Goal: Transaction & Acquisition: Book appointment/travel/reservation

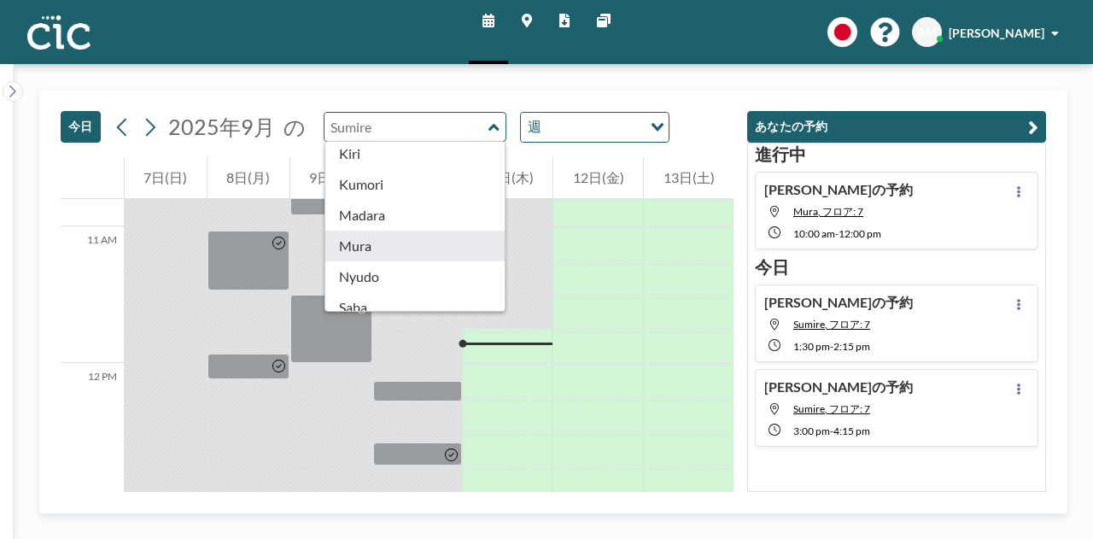
scroll to position [158, 0]
type input "Mura"
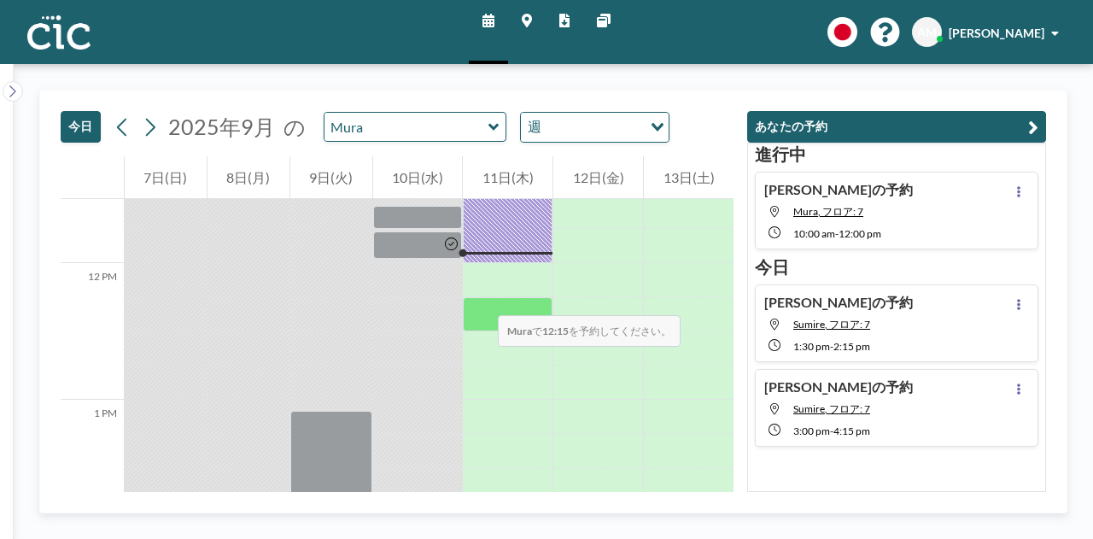
scroll to position [1576, 0]
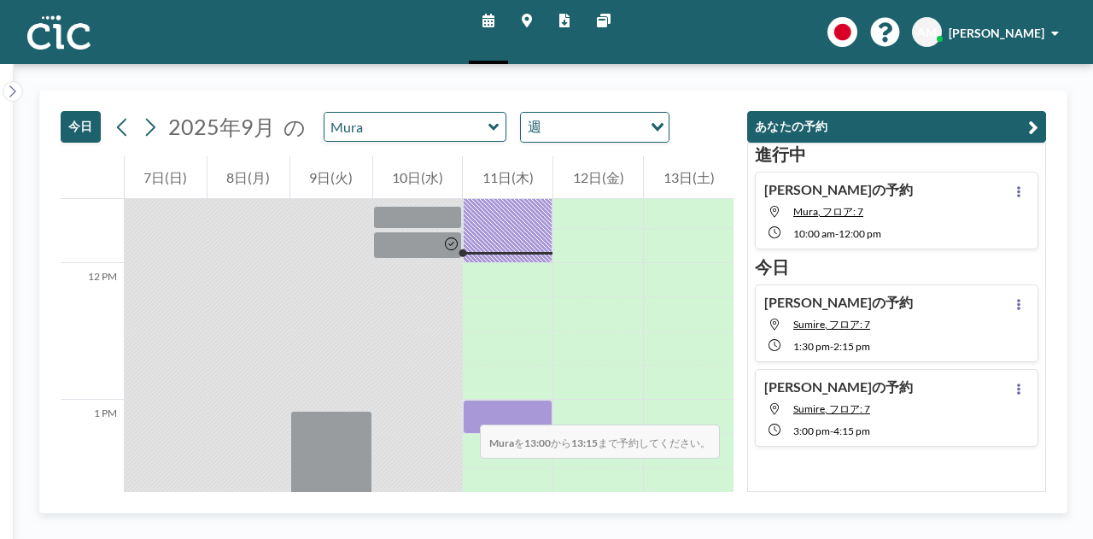
click at [463, 407] on div at bounding box center [508, 417] width 90 height 34
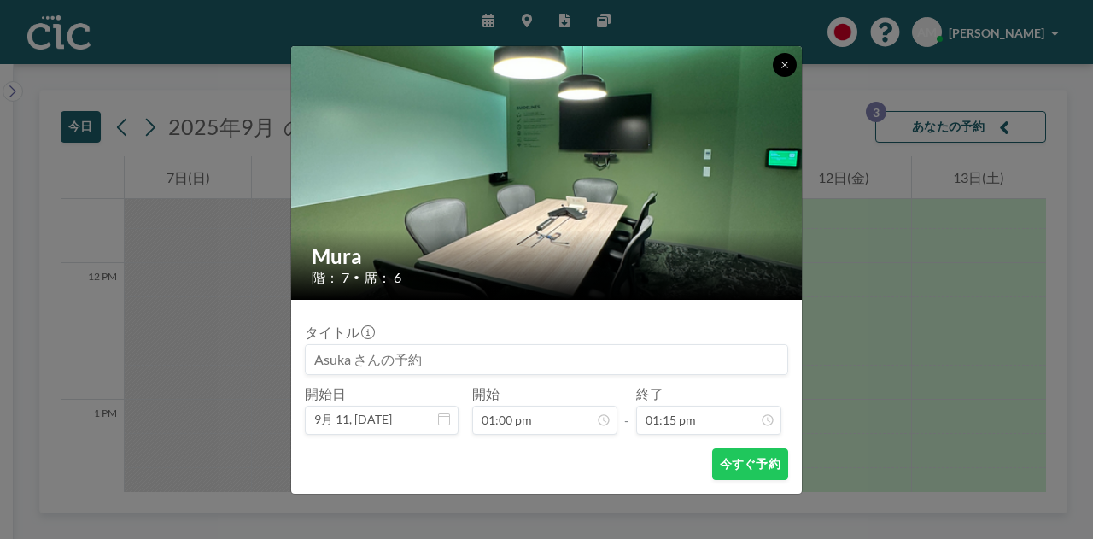
click at [786, 59] on button at bounding box center [785, 65] width 24 height 24
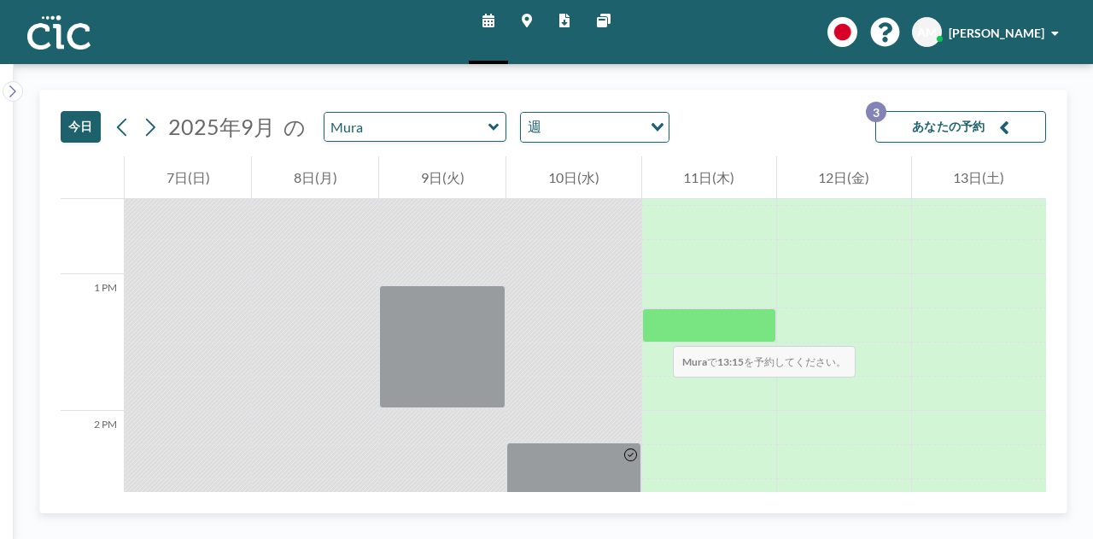
scroll to position [1704, 0]
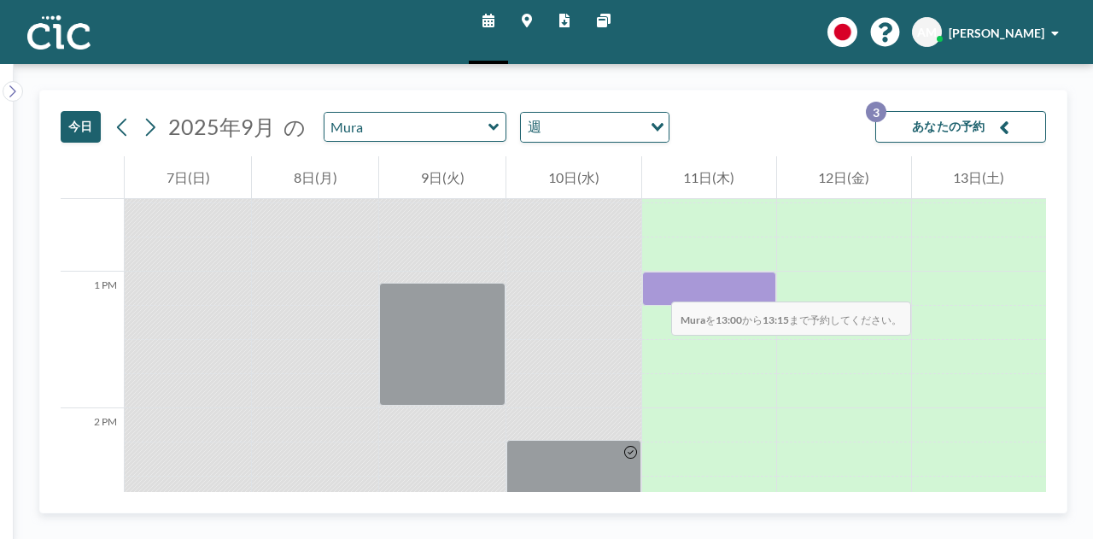
click at [654, 284] on div at bounding box center [709, 289] width 134 height 34
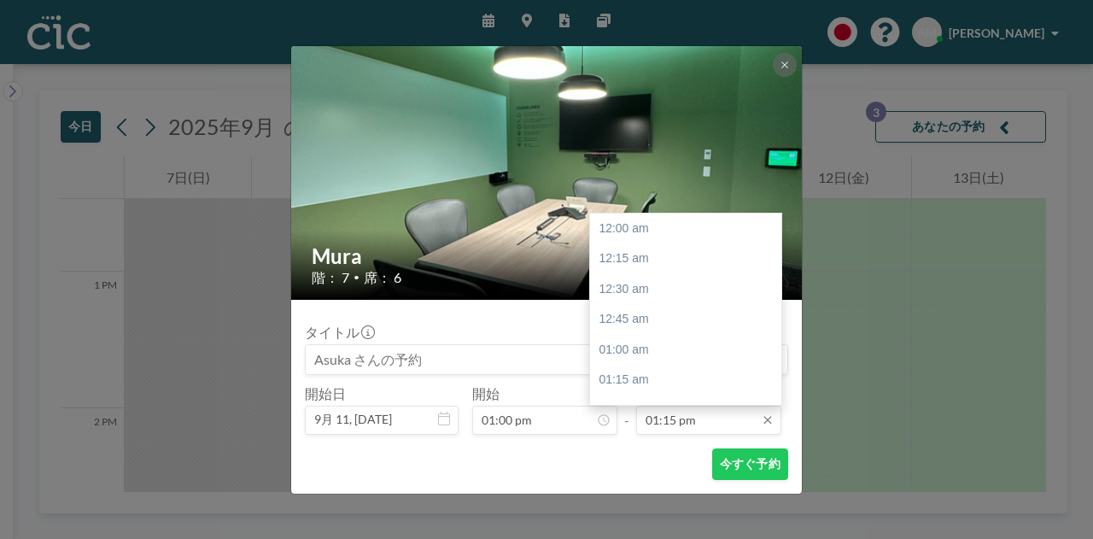
scroll to position [1611, 0]
click at [682, 425] on input "01:15 pm" at bounding box center [708, 420] width 145 height 29
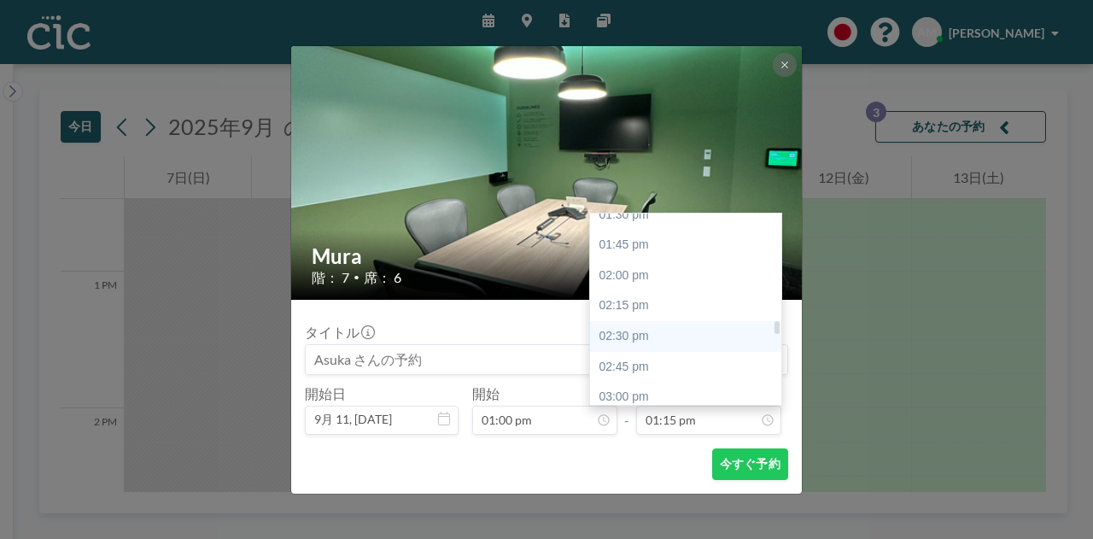
scroll to position [1658, 0]
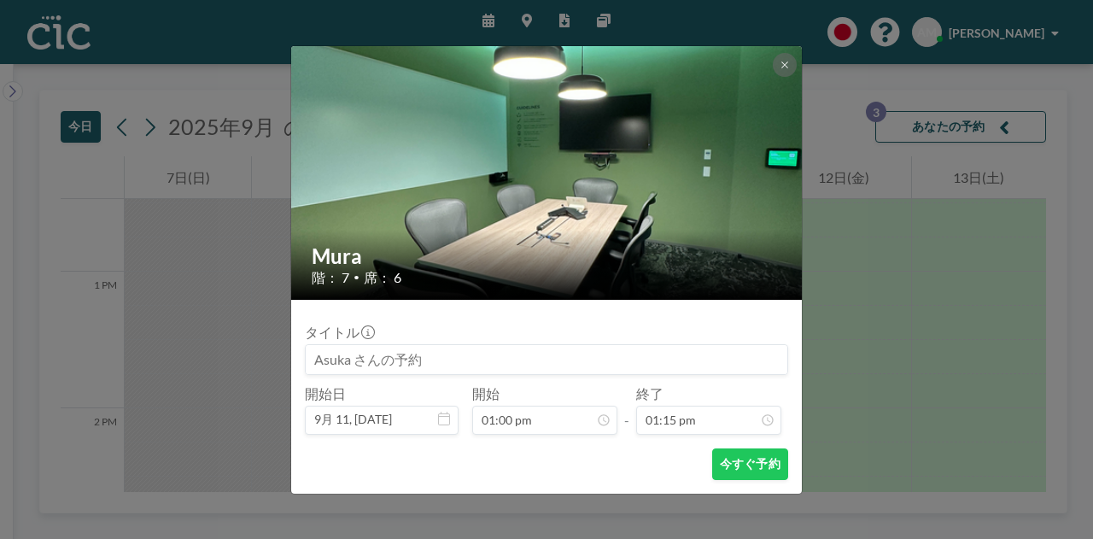
drag, startPoint x: 886, startPoint y: 284, endPoint x: 786, endPoint y: 129, distance: 184.8
click at [886, 283] on div "Mura 階： 7 • 席： 6 タイトル 開始日 9月 11, [DATE] 開始 01:00 pm - 終了 01:15 pm 12:00 am 12:1…" at bounding box center [546, 269] width 1093 height 539
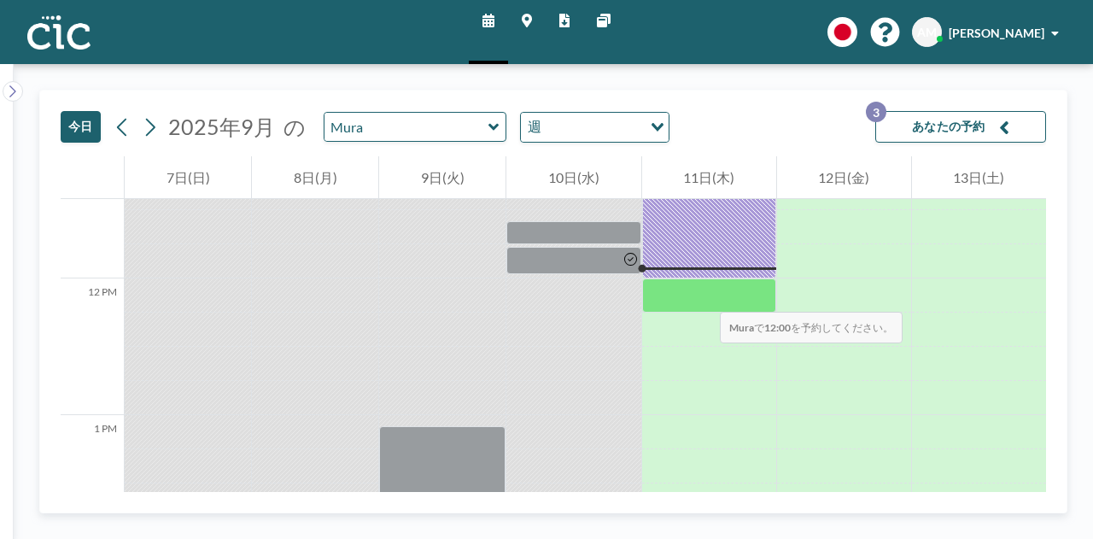
scroll to position [1559, 0]
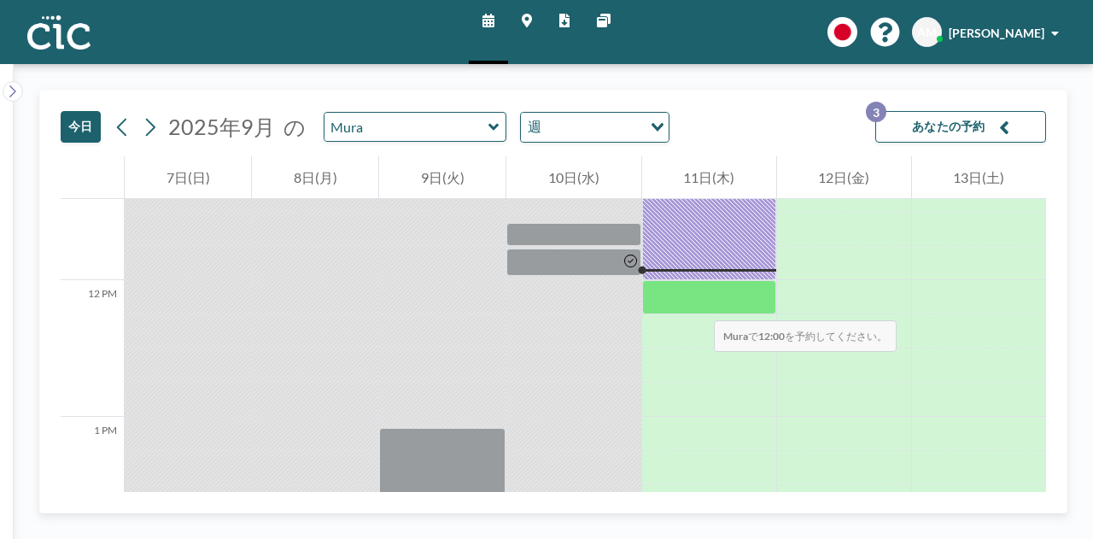
click at [697, 303] on div at bounding box center [709, 297] width 134 height 34
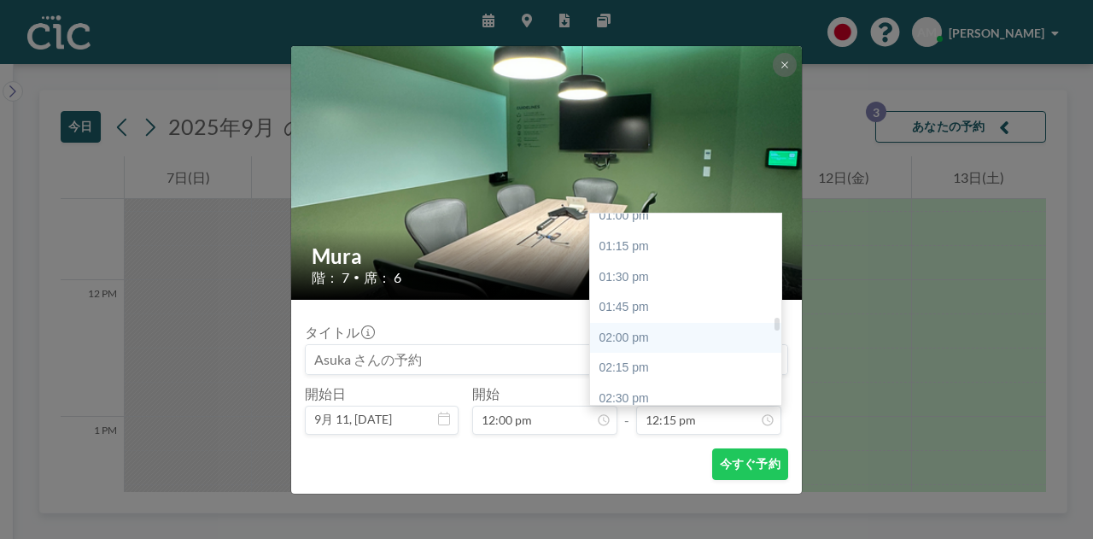
scroll to position [1610, 0]
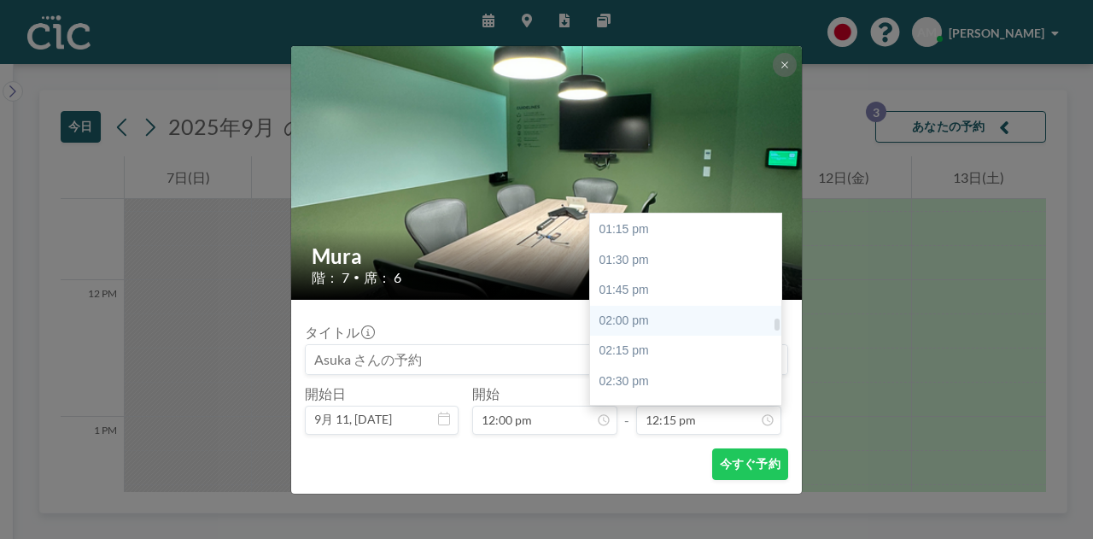
click at [641, 313] on div "02:00 pm" at bounding box center [690, 321] width 200 height 31
type input "02:00 pm"
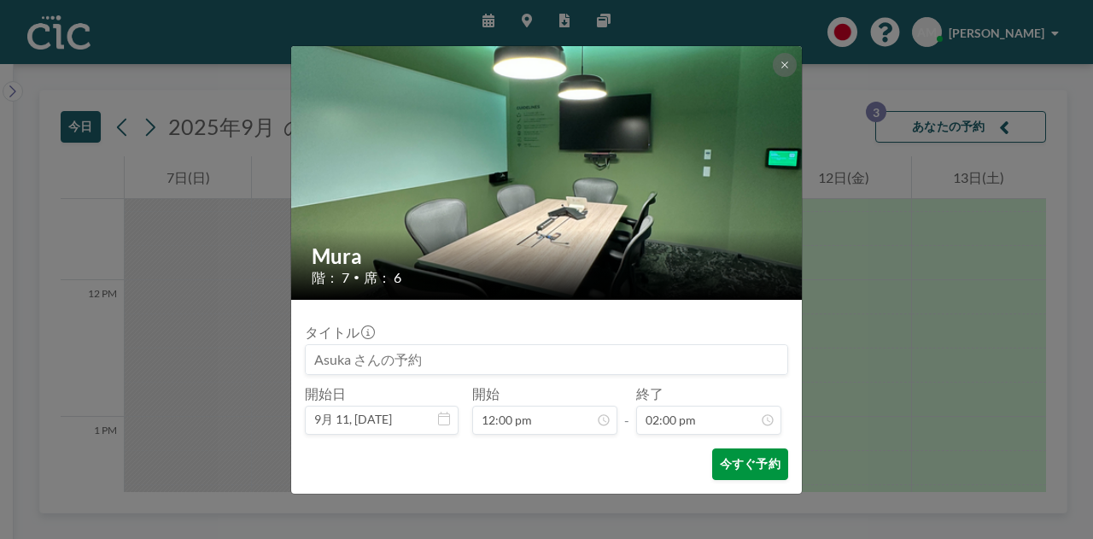
click at [736, 460] on button "今すぐ予約" at bounding box center [750, 464] width 76 height 32
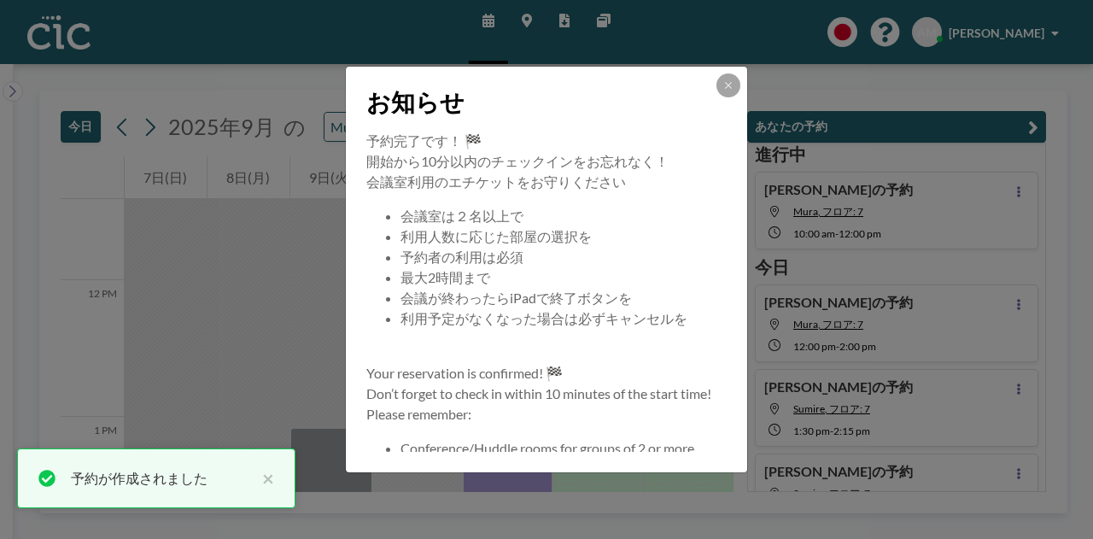
scroll to position [3, 0]
click at [731, 85] on icon at bounding box center [728, 85] width 10 height 10
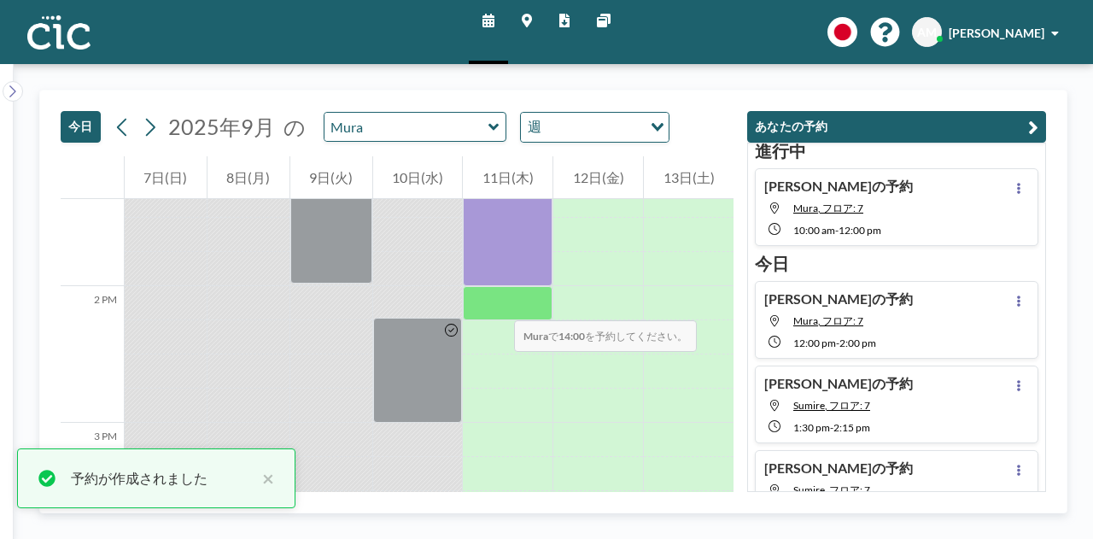
scroll to position [1838, 0]
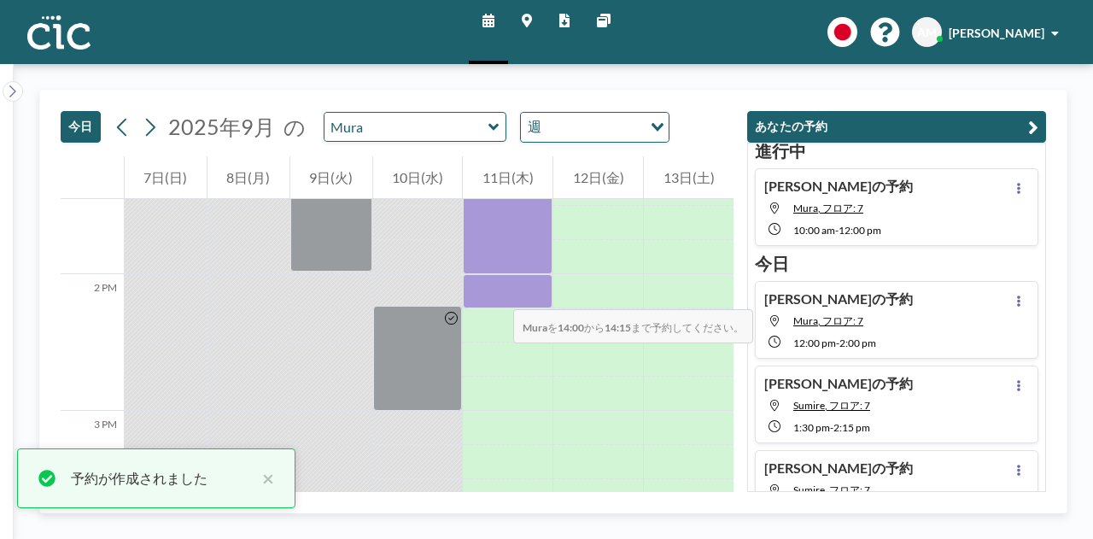
click at [496, 292] on div at bounding box center [508, 291] width 90 height 34
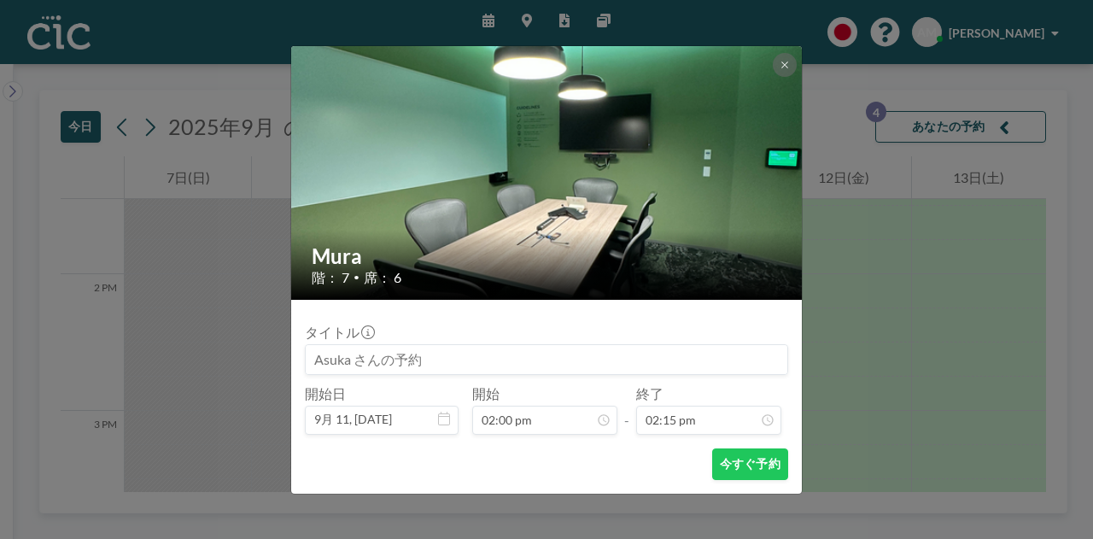
click at [704, 404] on div "終了 02:15 pm" at bounding box center [708, 410] width 145 height 50
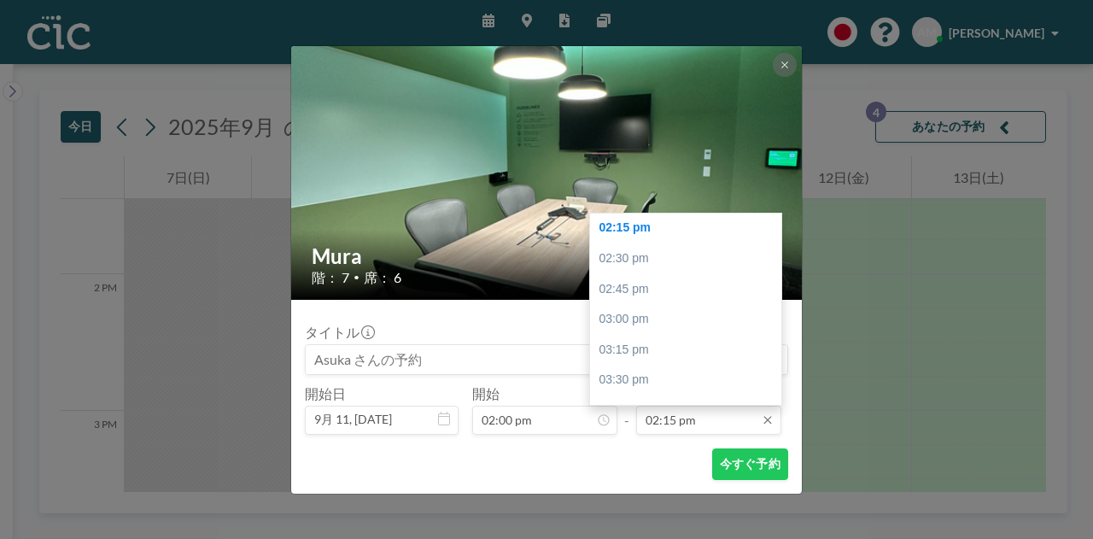
click at [699, 412] on input "02:15 pm" at bounding box center [708, 420] width 145 height 29
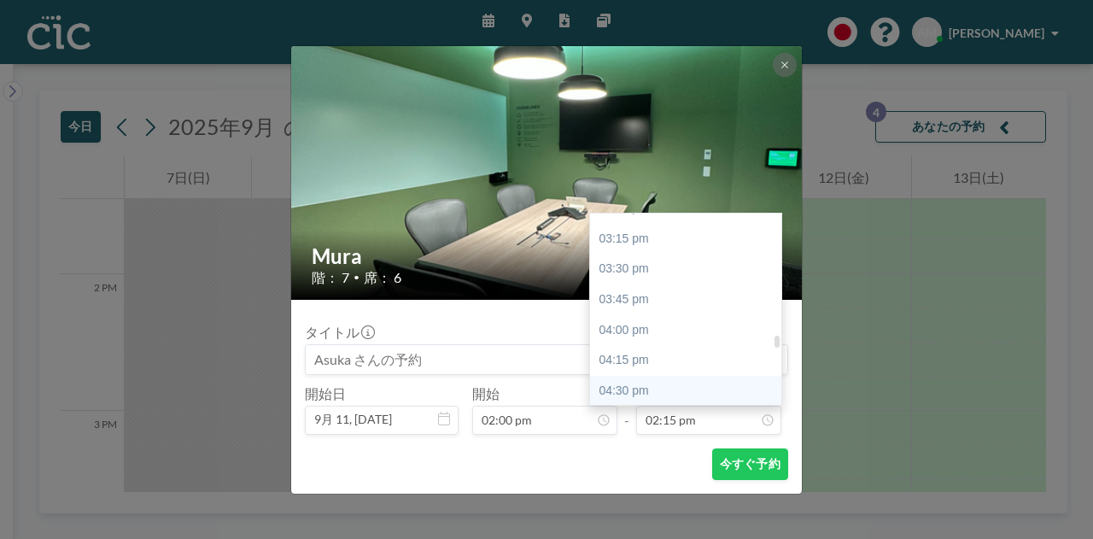
scroll to position [1890, 0]
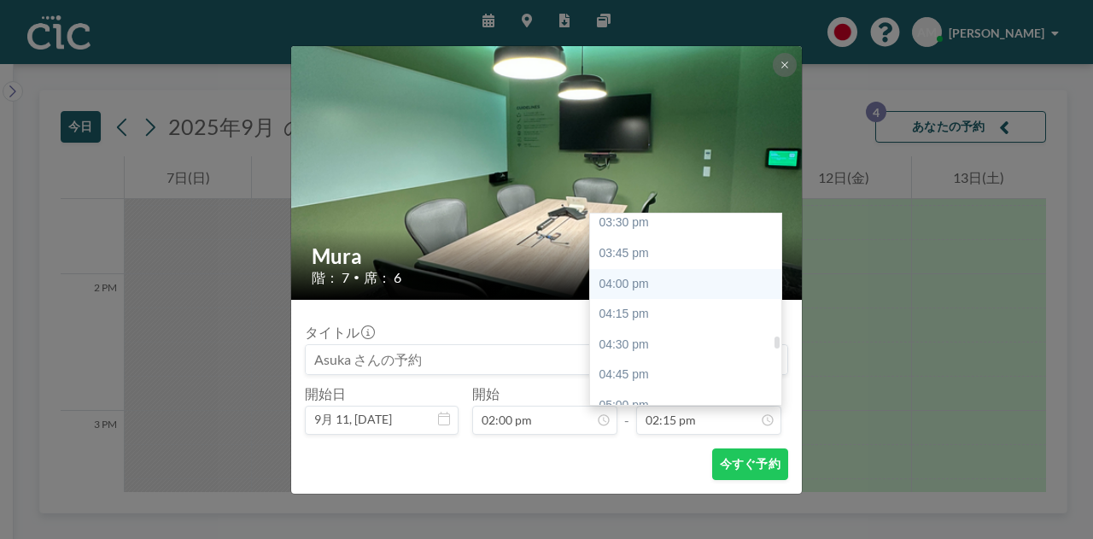
click at [649, 288] on div "04:00 pm" at bounding box center [690, 284] width 200 height 31
type input "04:00 pm"
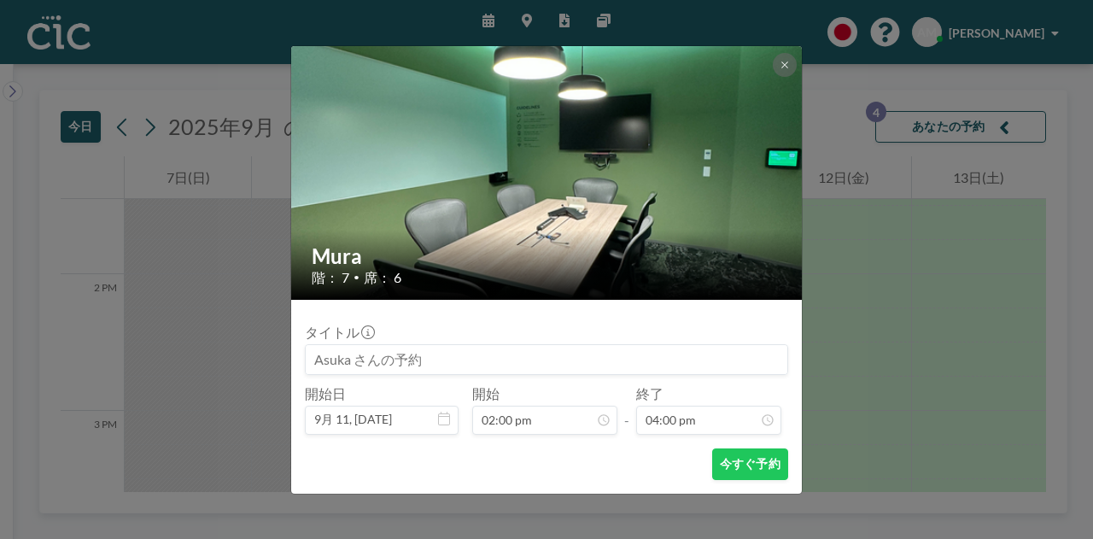
scroll to position [1946, 0]
click at [741, 467] on button "今すぐ予約" at bounding box center [750, 464] width 76 height 32
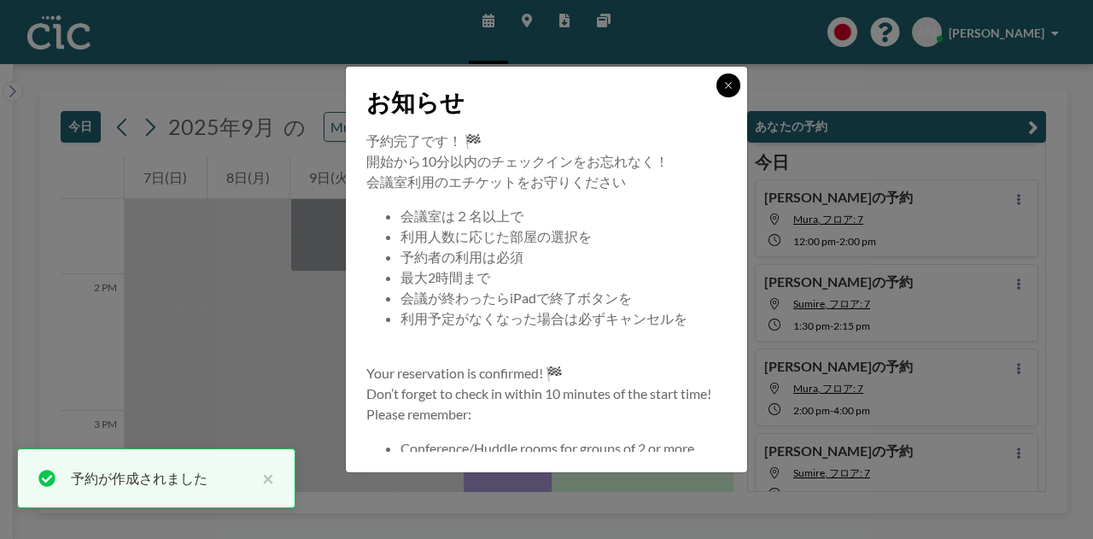
scroll to position [126, 0]
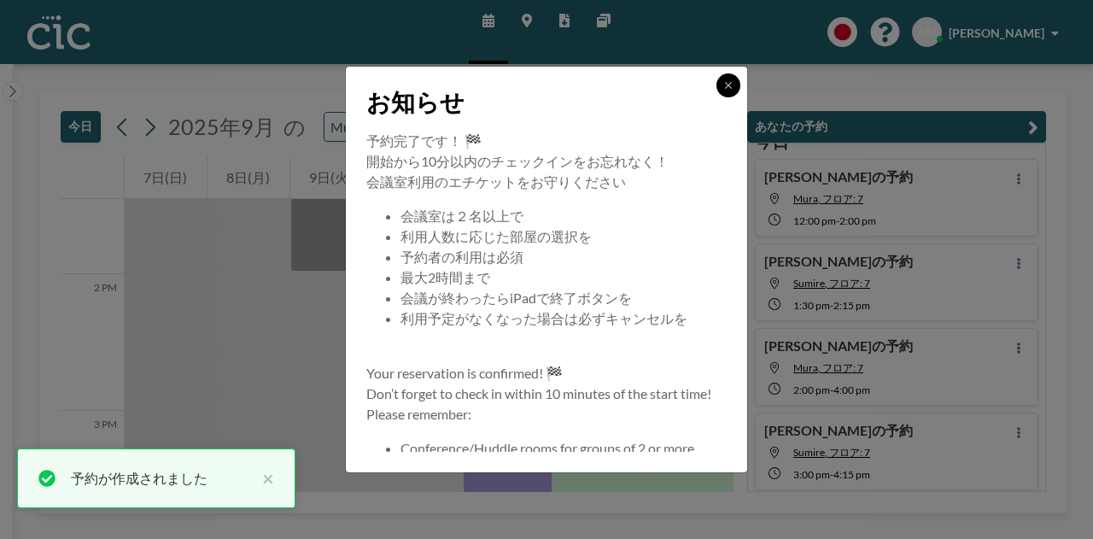
click at [722, 76] on button at bounding box center [729, 85] width 24 height 24
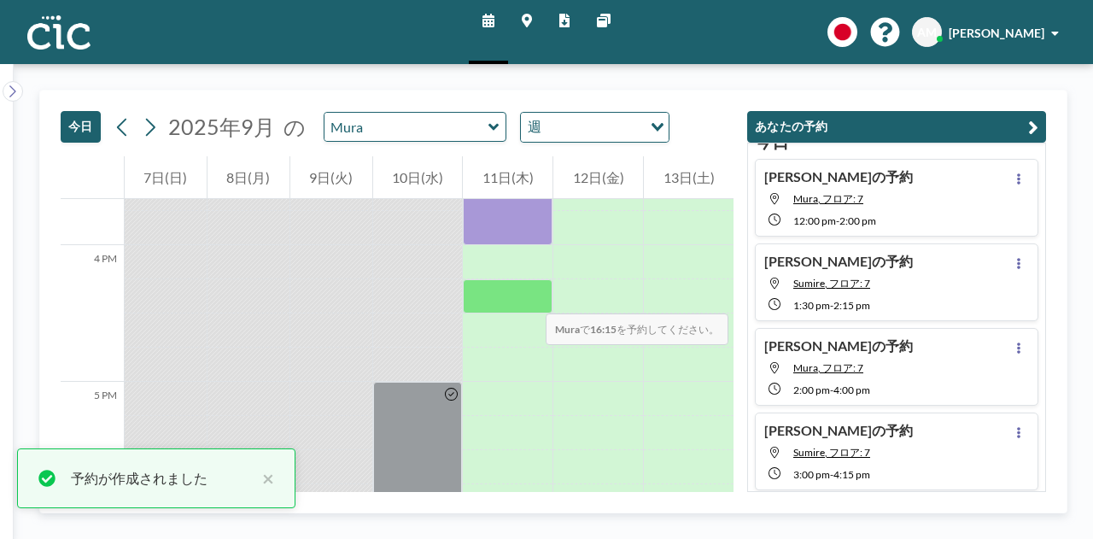
scroll to position [2126, 0]
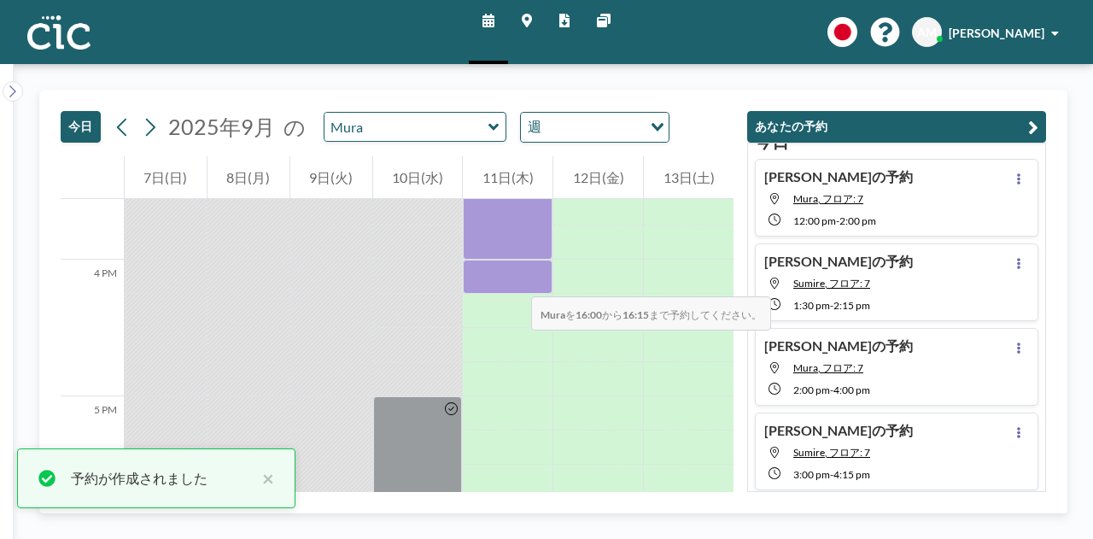
click at [514, 279] on div at bounding box center [508, 277] width 90 height 34
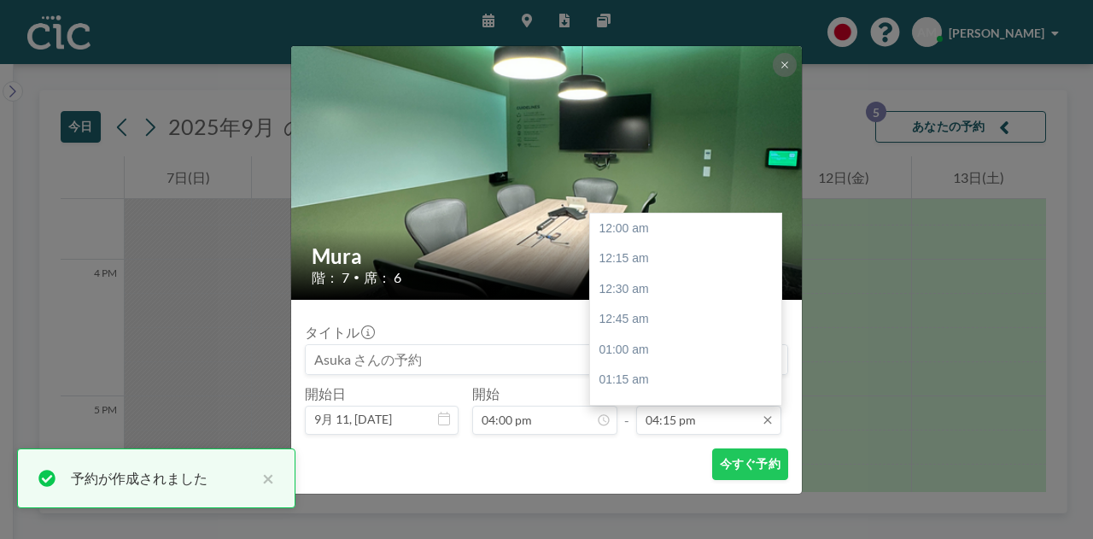
scroll to position [1977, 0]
click at [704, 421] on input "04:15 pm" at bounding box center [708, 420] width 145 height 29
click at [670, 329] on div "05:00 pm" at bounding box center [690, 319] width 200 height 31
type input "05:00 pm"
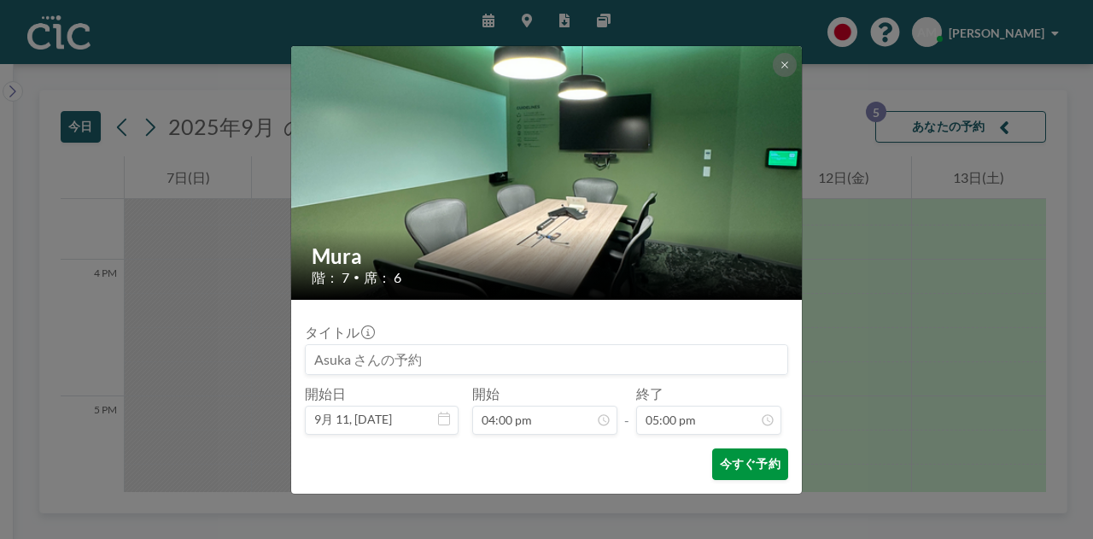
scroll to position [2067, 0]
click at [747, 458] on button "今すぐ予約" at bounding box center [750, 464] width 76 height 32
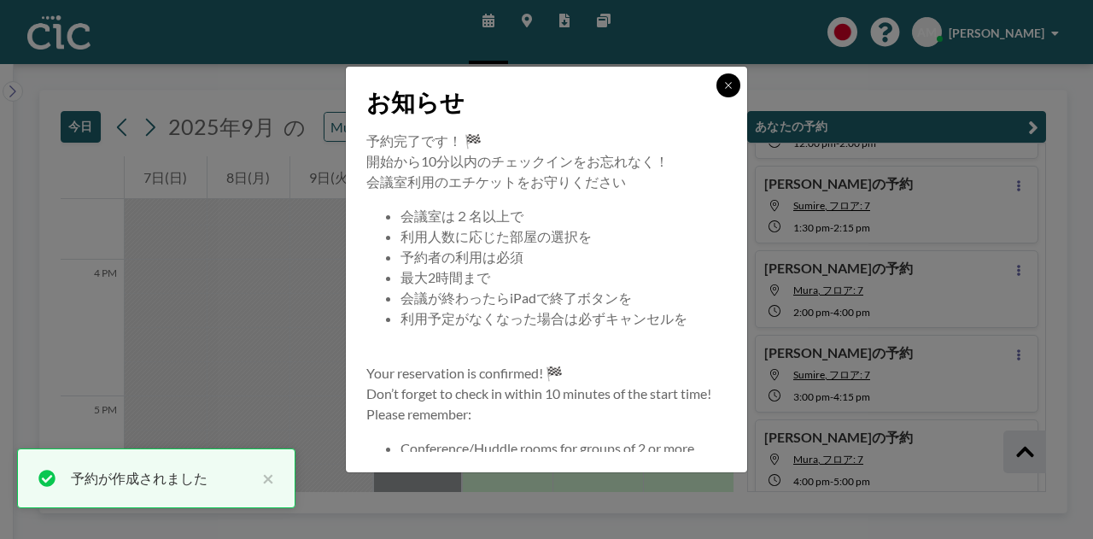
scroll to position [209, 0]
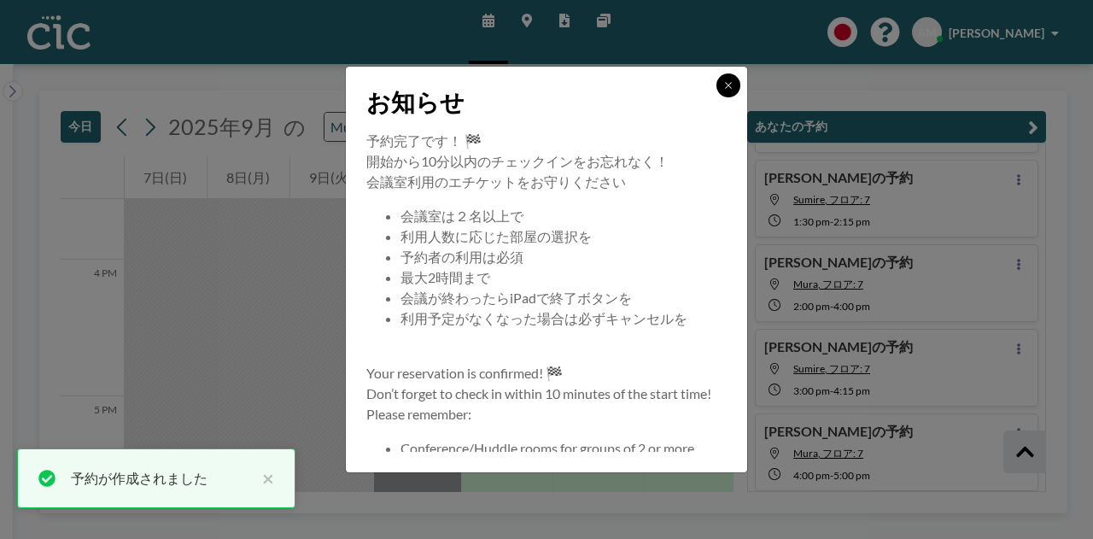
click at [736, 92] on button at bounding box center [729, 85] width 24 height 24
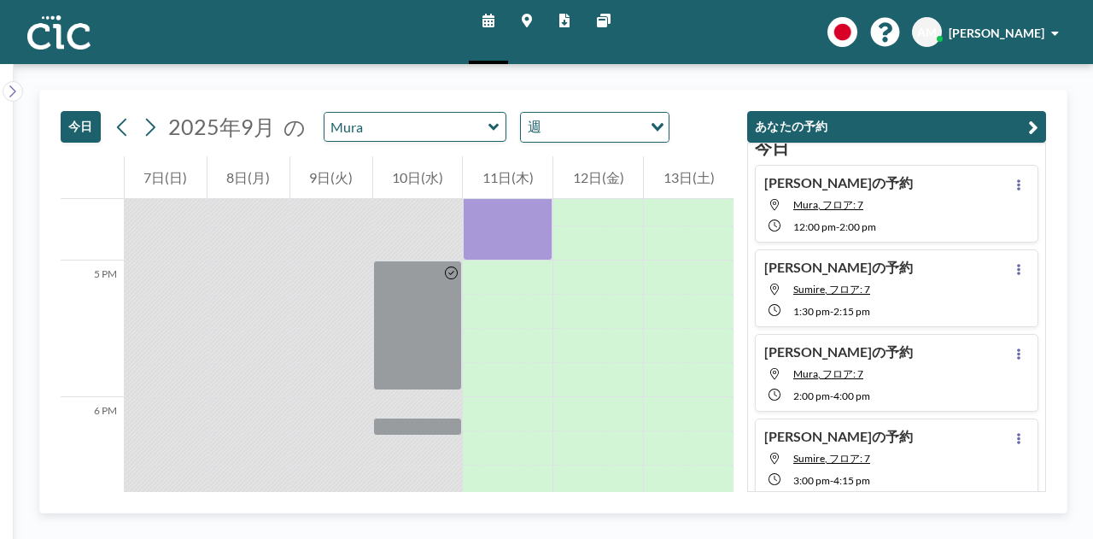
scroll to position [121, 0]
click at [1011, 190] on button at bounding box center [1019, 183] width 21 height 21
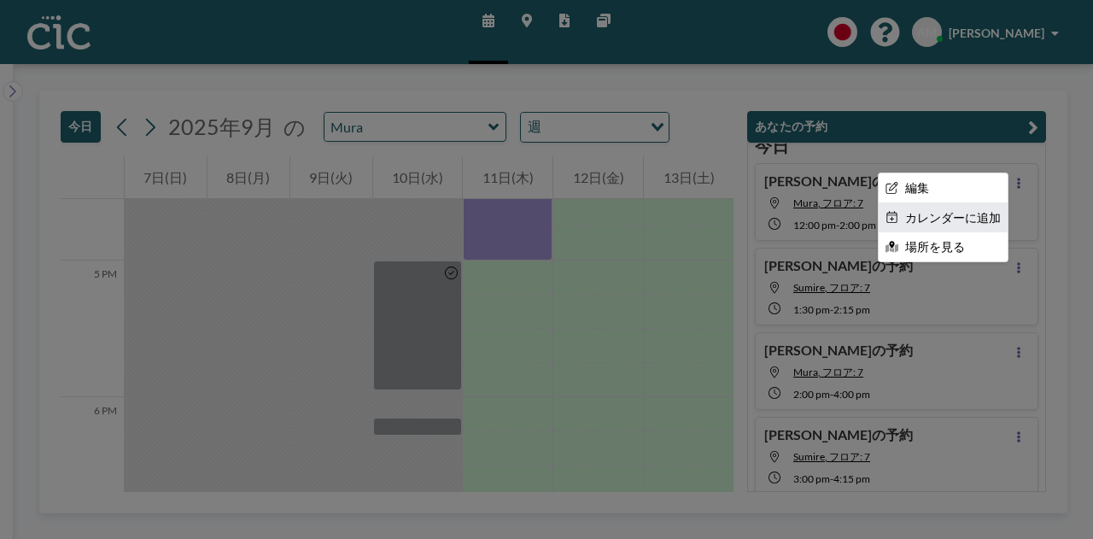
click at [929, 221] on li "カレンダーに追加" at bounding box center [943, 217] width 129 height 29
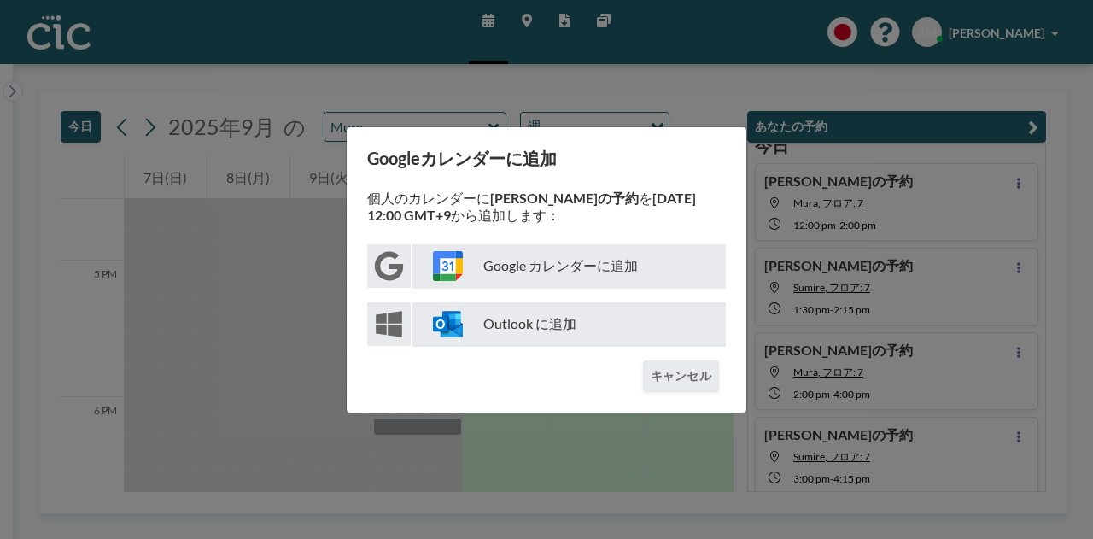
click at [557, 255] on p "Google カレンダーに追加" at bounding box center [569, 266] width 313 height 44
click at [869, 199] on div "Googleカレンダーに追加 個人のカレンダーに [PERSON_NAME]の予約 を [DATE] 12:00 GMT+9 から追加します： Google …" at bounding box center [546, 269] width 1093 height 539
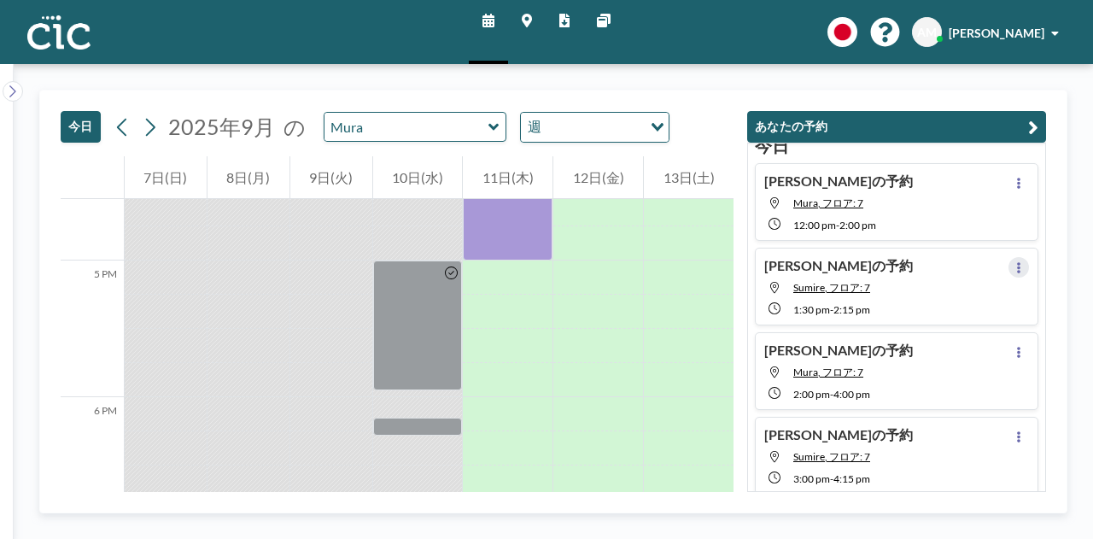
click at [1016, 264] on icon at bounding box center [1019, 267] width 7 height 11
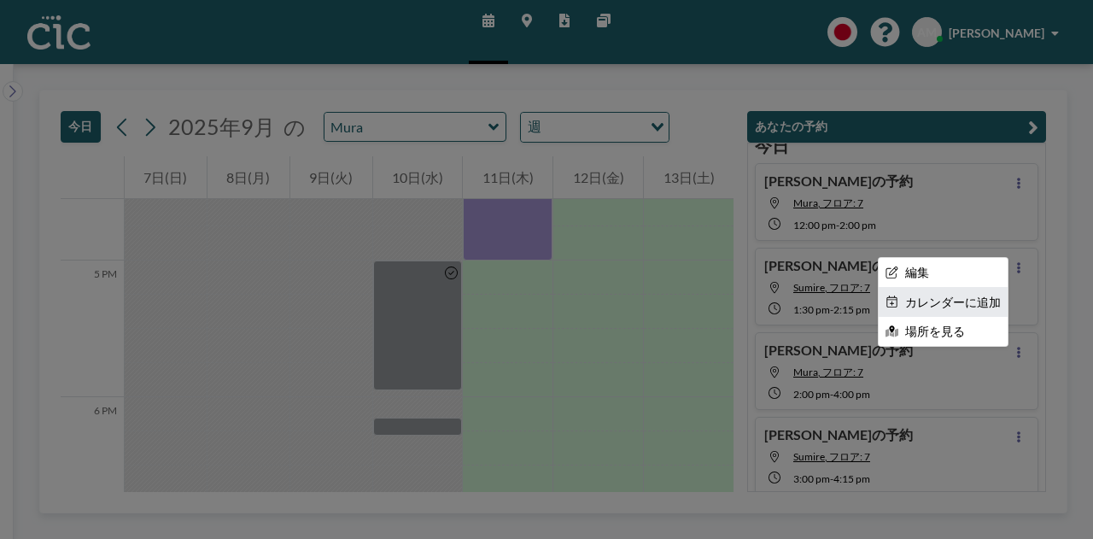
click at [945, 300] on li "カレンダーに追加" at bounding box center [943, 302] width 129 height 29
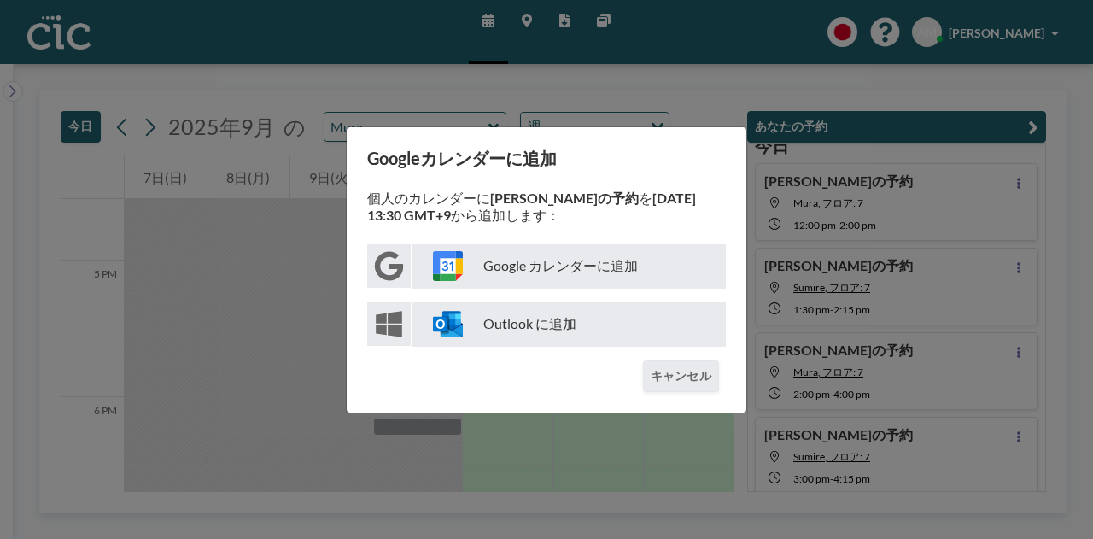
click at [492, 254] on p "Google カレンダーに追加" at bounding box center [569, 266] width 313 height 44
click at [827, 263] on div "Googleカレンダーに追加 個人のカレンダーに [PERSON_NAME]の予約 を [DATE] 13:30 GMT+9 から追加します： Google …" at bounding box center [546, 269] width 1093 height 539
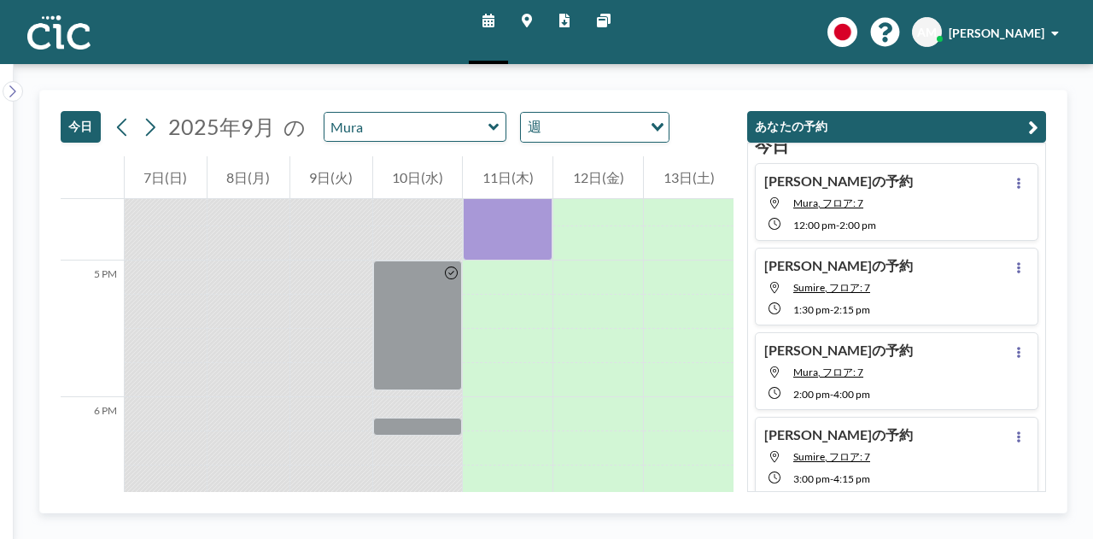
scroll to position [130, 0]
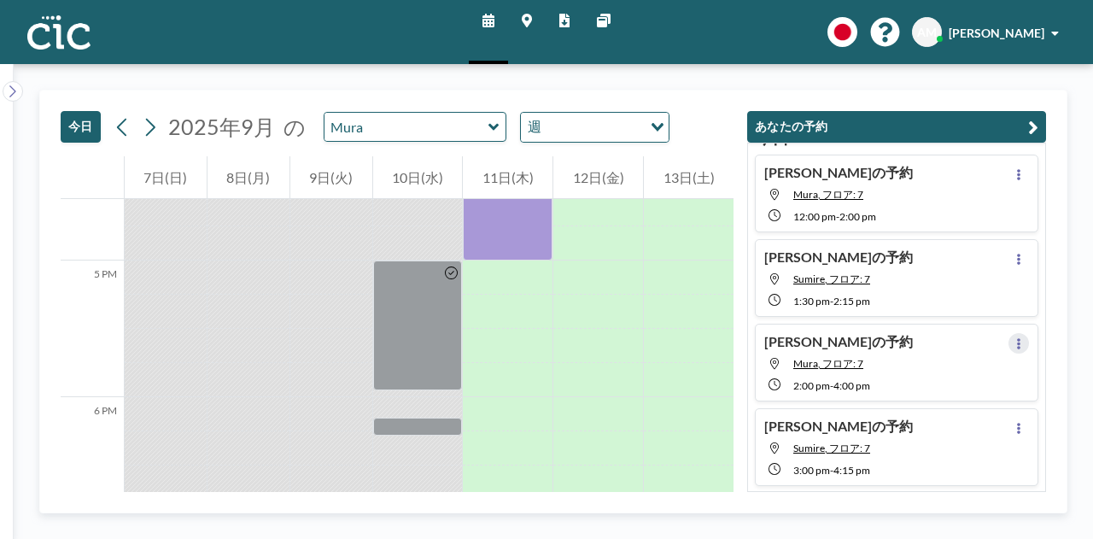
click at [1017, 341] on icon at bounding box center [1018, 343] width 3 height 11
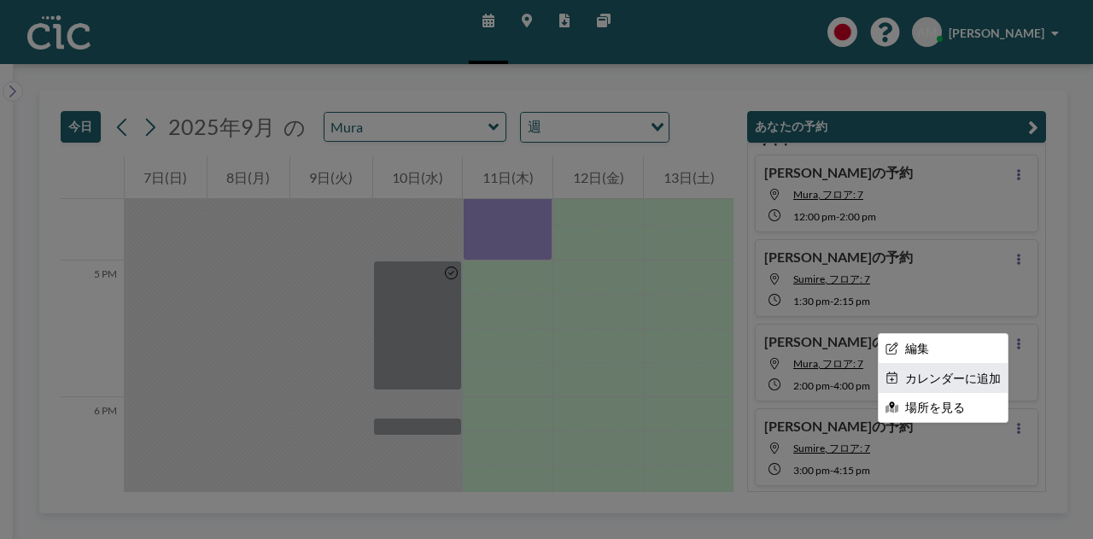
click at [934, 373] on li "カレンダーに追加" at bounding box center [943, 378] width 129 height 29
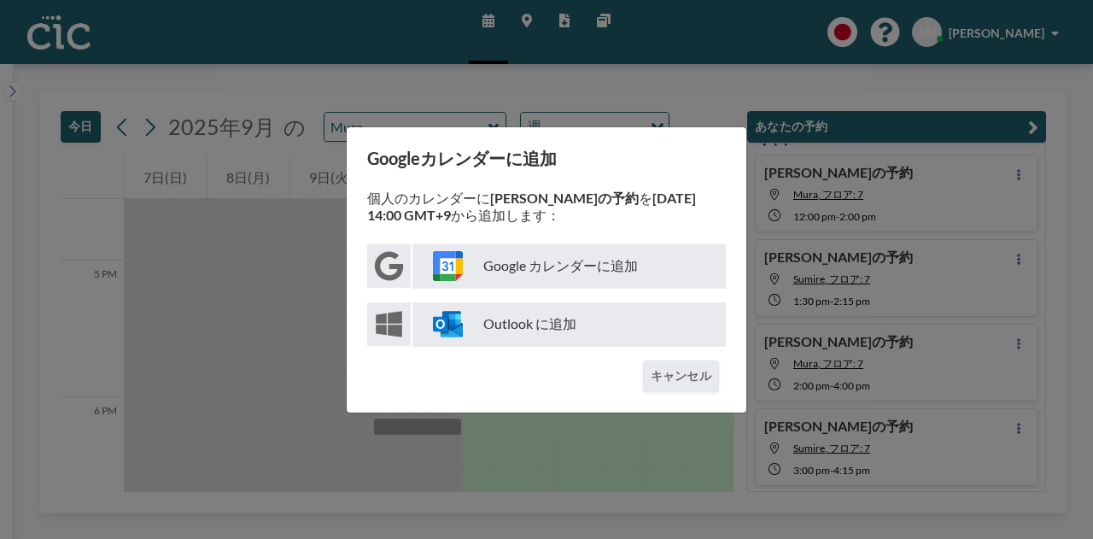
click at [446, 245] on p "Google カレンダーに追加" at bounding box center [569, 266] width 313 height 44
click at [794, 249] on div "Googleカレンダーに追加 個人のカレンダーに [PERSON_NAME]の予約 を [DATE] 14:00 GMT+9 から追加します： Google …" at bounding box center [546, 269] width 1093 height 539
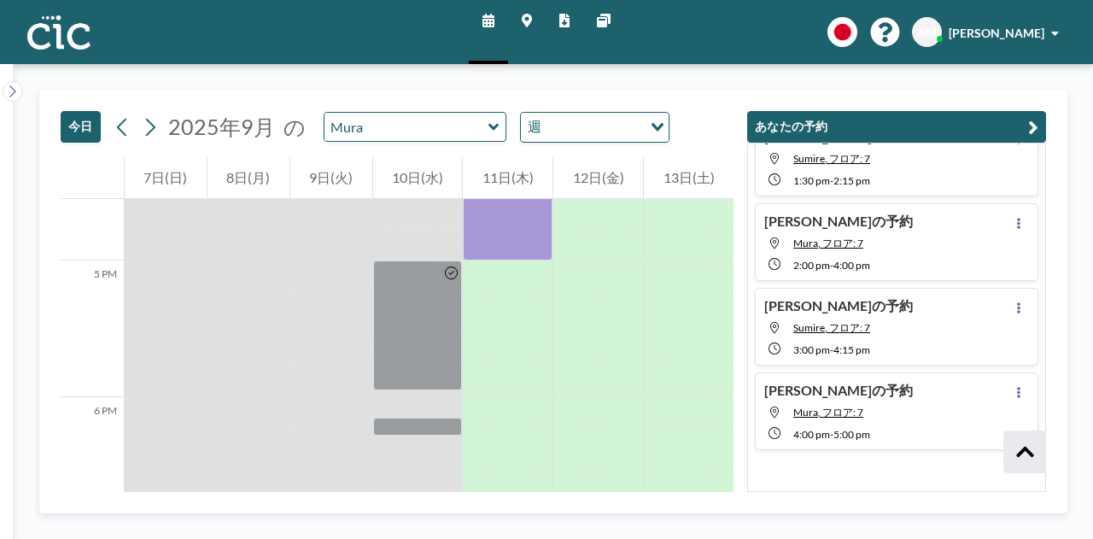
scroll to position [250, 0]
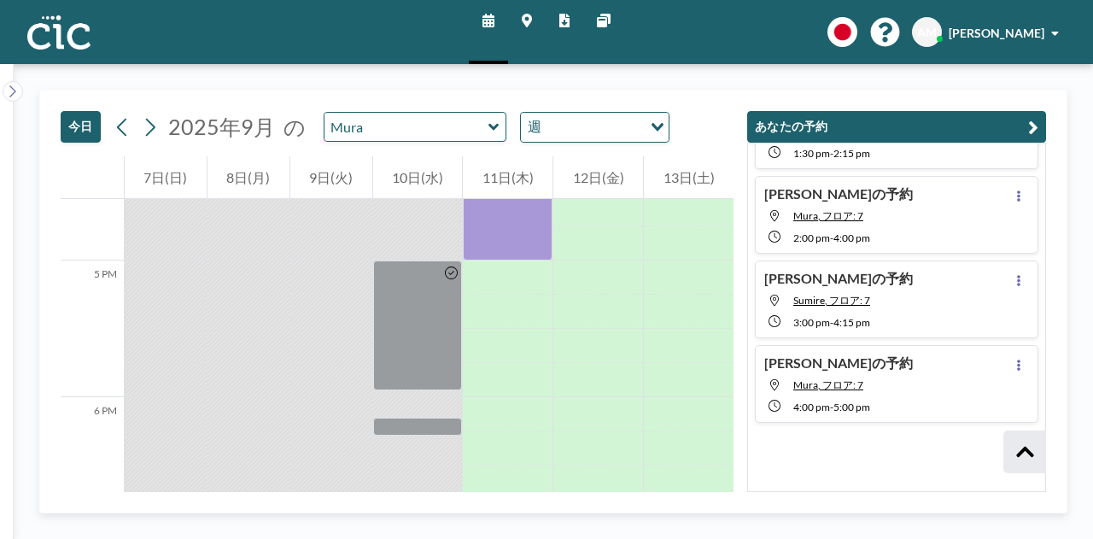
click at [1018, 361] on button at bounding box center [1019, 364] width 21 height 21
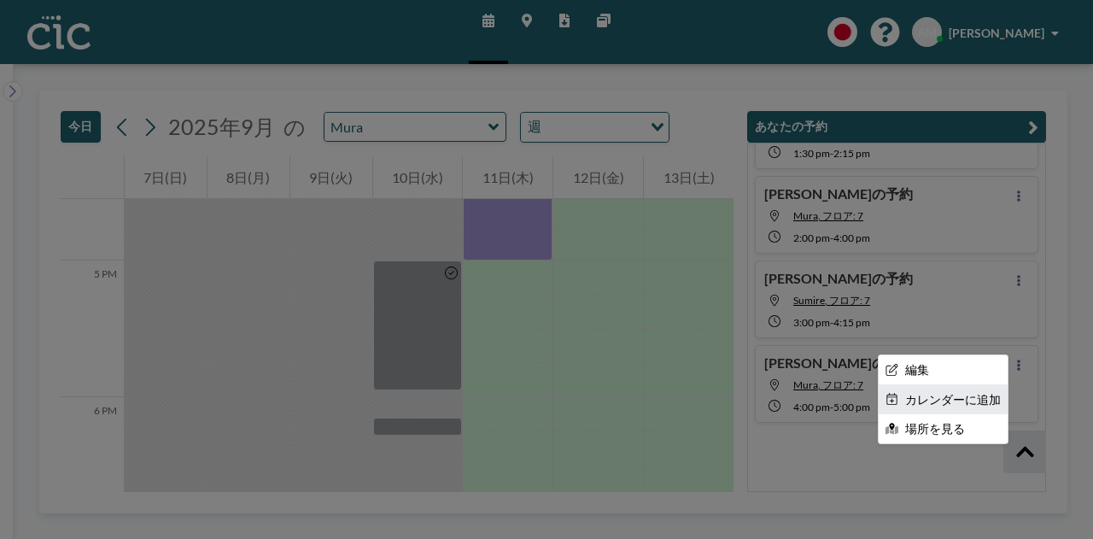
click at [940, 399] on li "カレンダーに追加" at bounding box center [943, 399] width 129 height 29
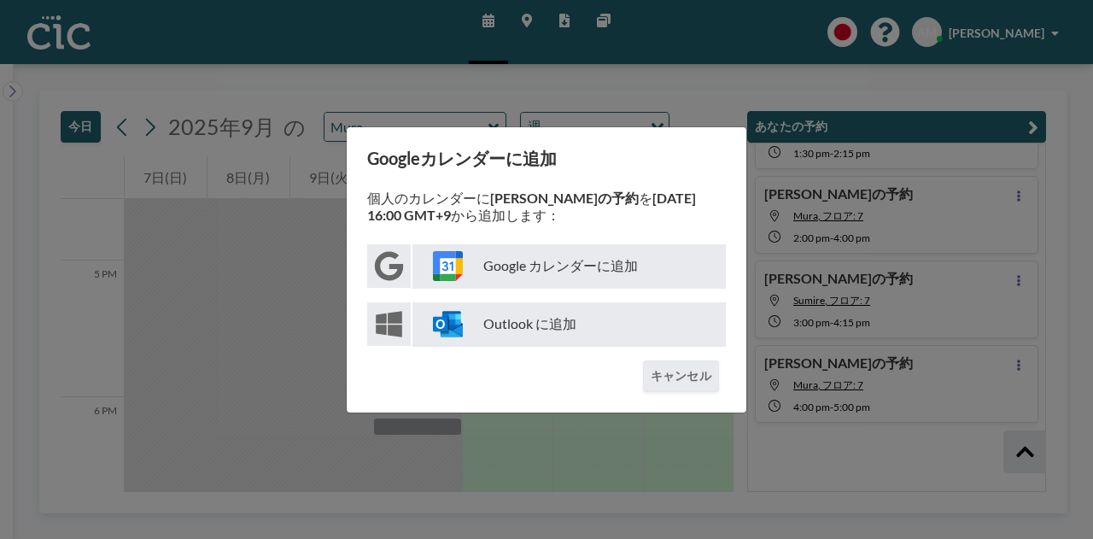
scroll to position [278, 0]
click at [585, 274] on p "Google カレンダーに追加" at bounding box center [569, 266] width 313 height 44
